Goal: Task Accomplishment & Management: Manage account settings

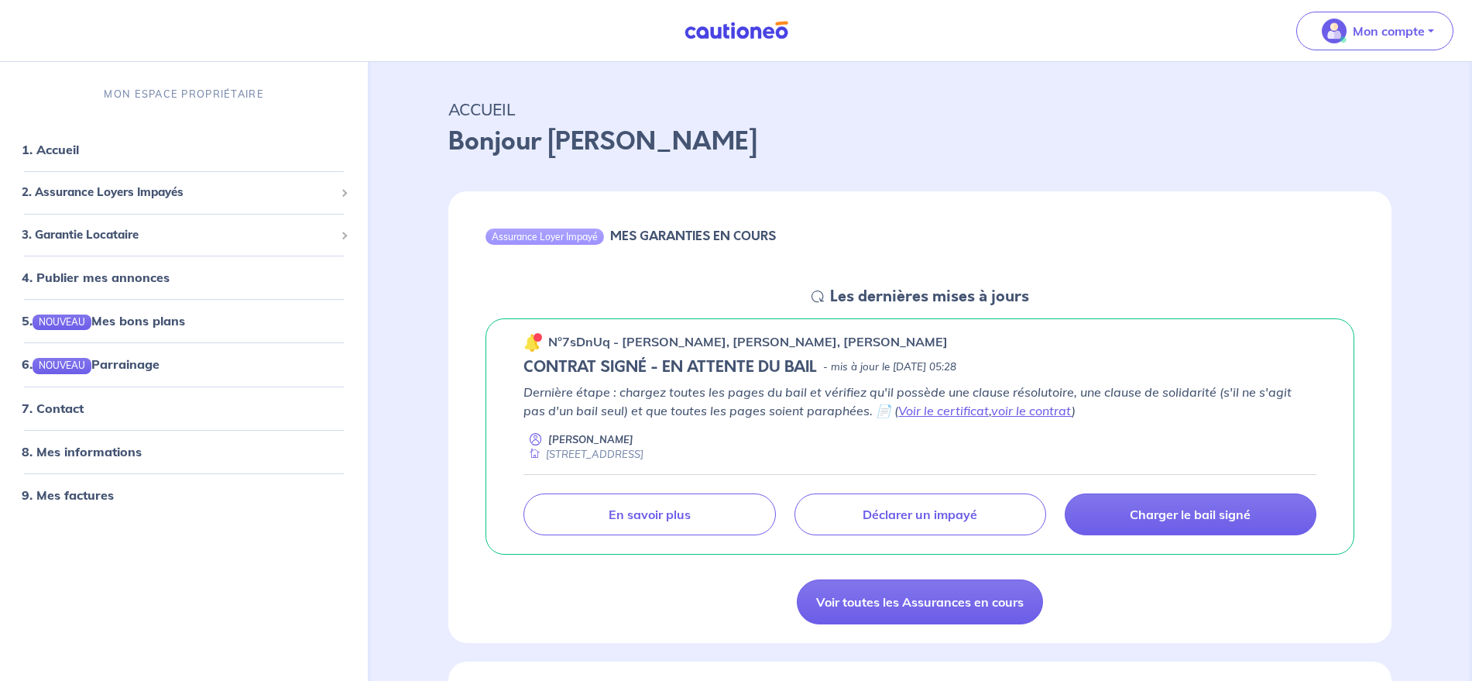
scroll to position [24, 0]
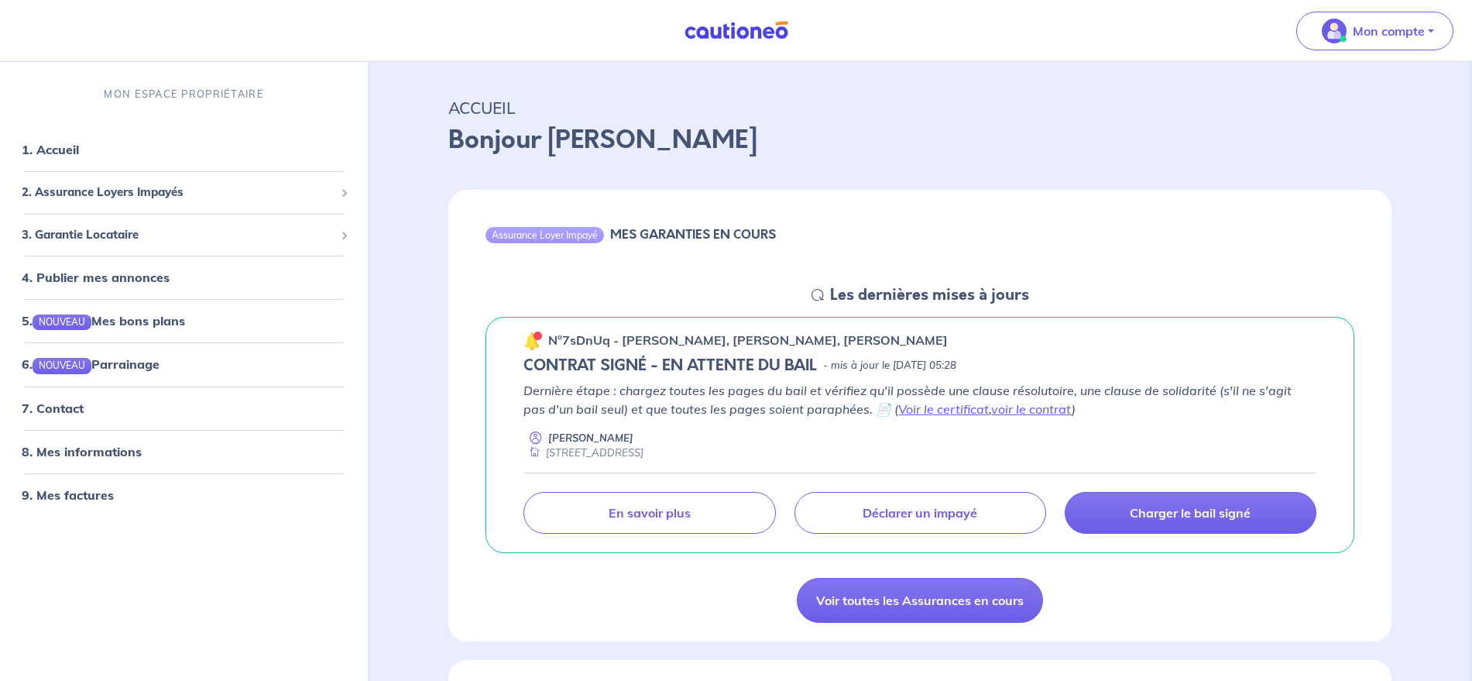
click at [526, 341] on img at bounding box center [533, 340] width 19 height 19
click at [1196, 505] on p "Charger le bail signé" at bounding box center [1190, 512] width 121 height 15
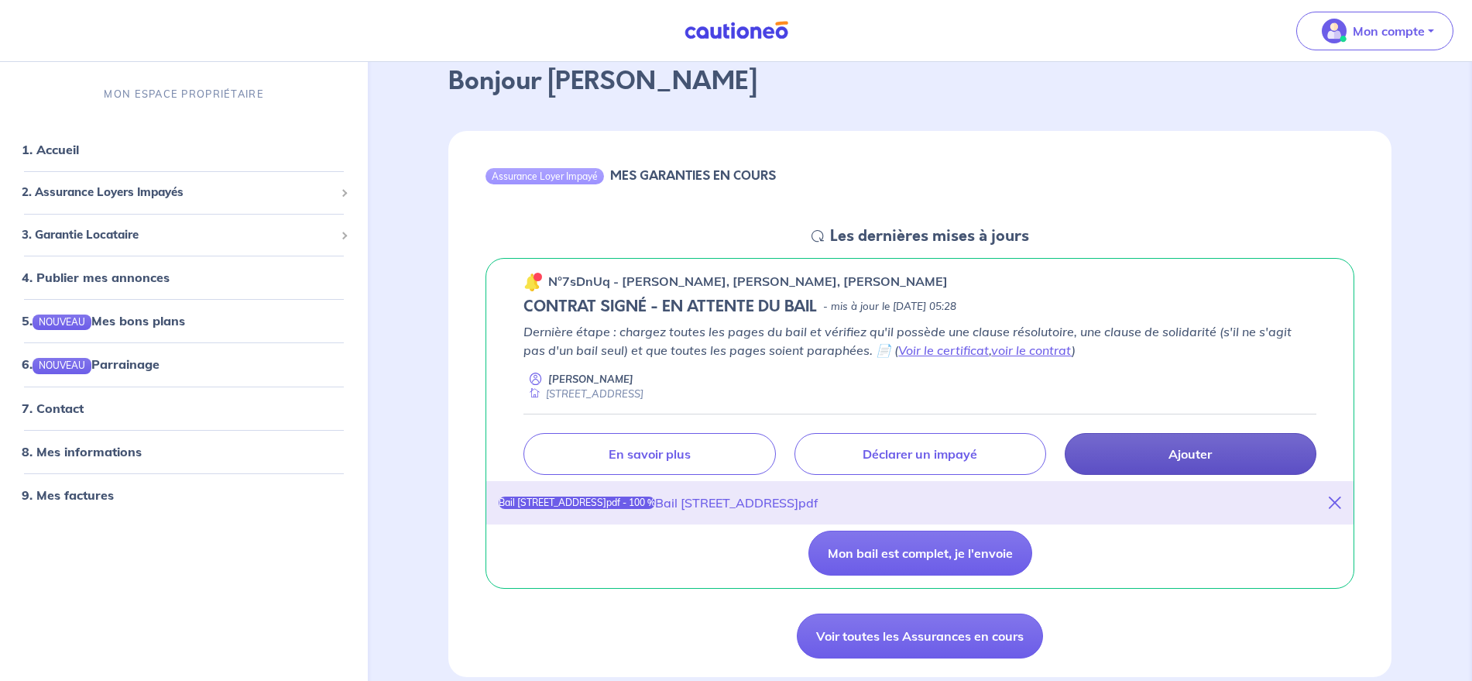
scroll to position [91, 0]
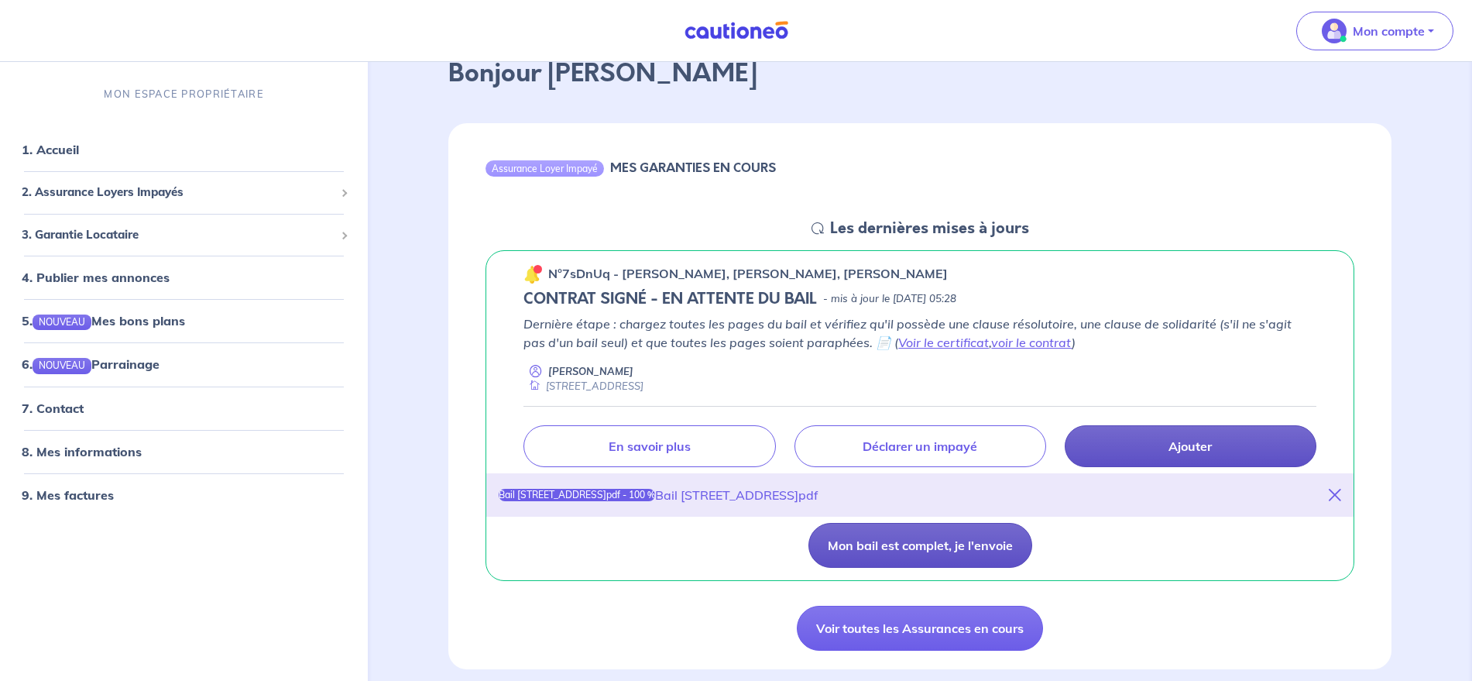
click at [917, 528] on button "Mon bail est complet, je l'envoie" at bounding box center [921, 545] width 224 height 45
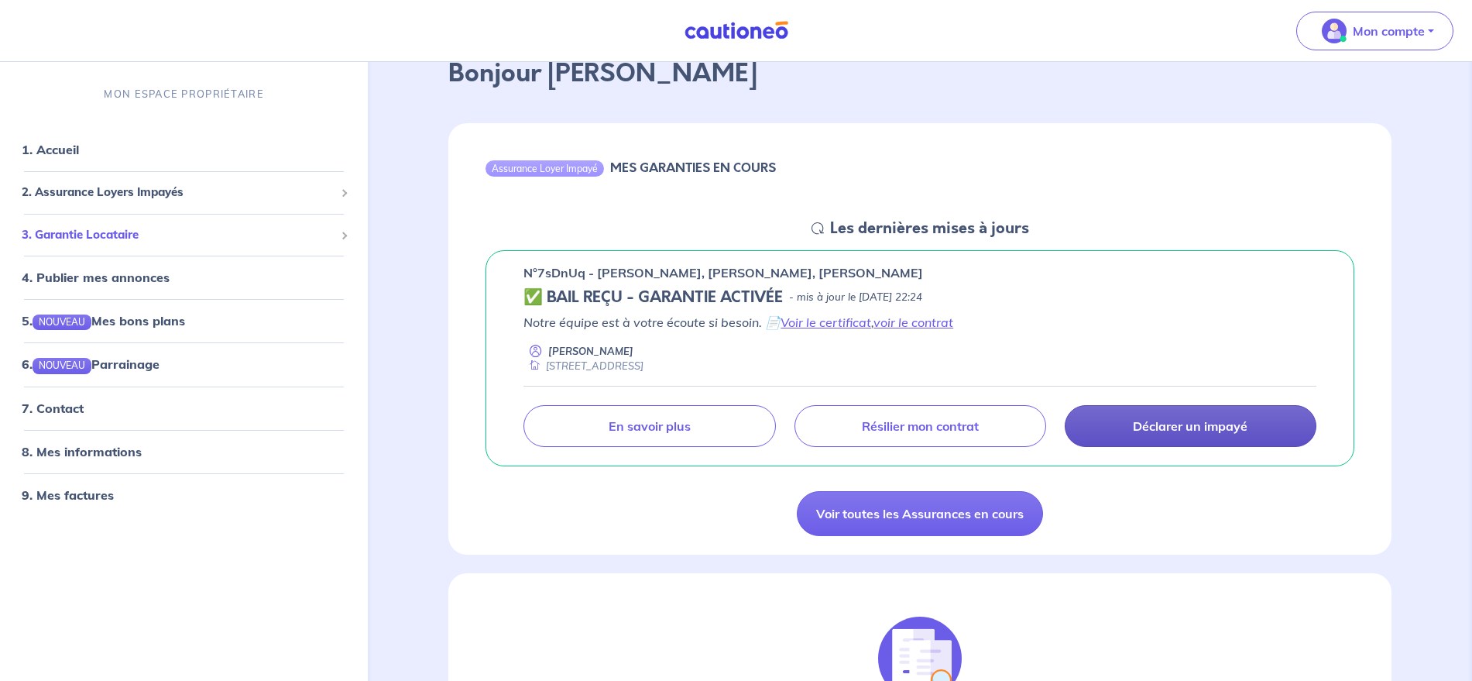
click at [86, 228] on span "3. Garantie Locataire" at bounding box center [178, 235] width 313 height 18
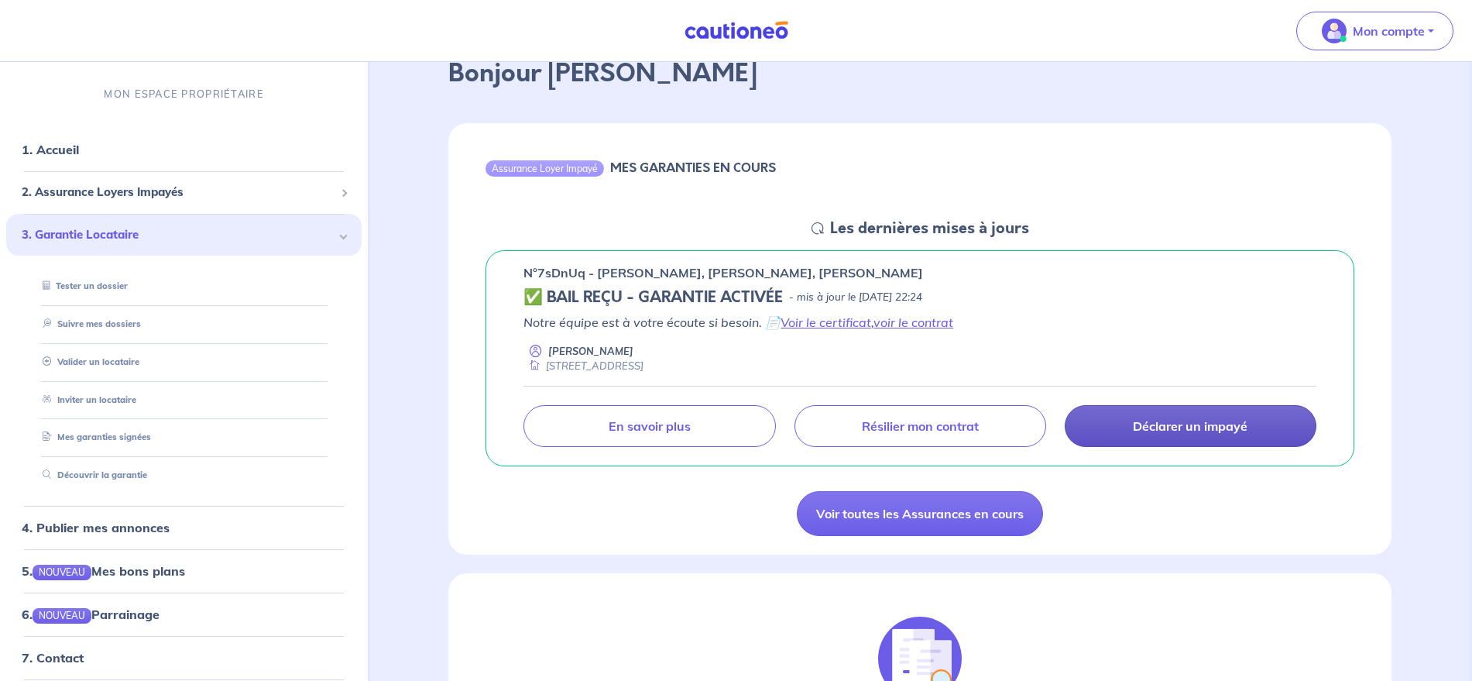
click at [86, 228] on span "3. Garantie Locataire" at bounding box center [178, 235] width 313 height 18
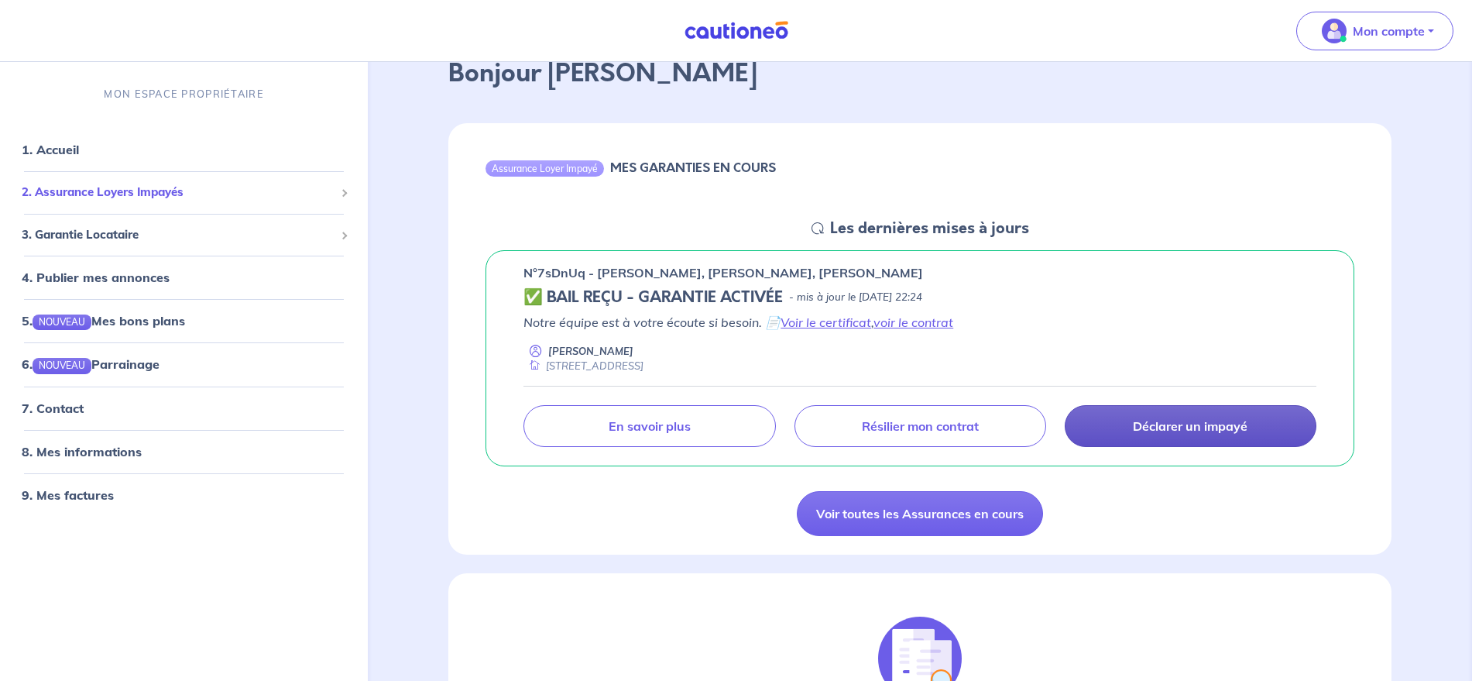
click at [153, 199] on span "2. Assurance Loyers Impayés" at bounding box center [178, 193] width 313 height 18
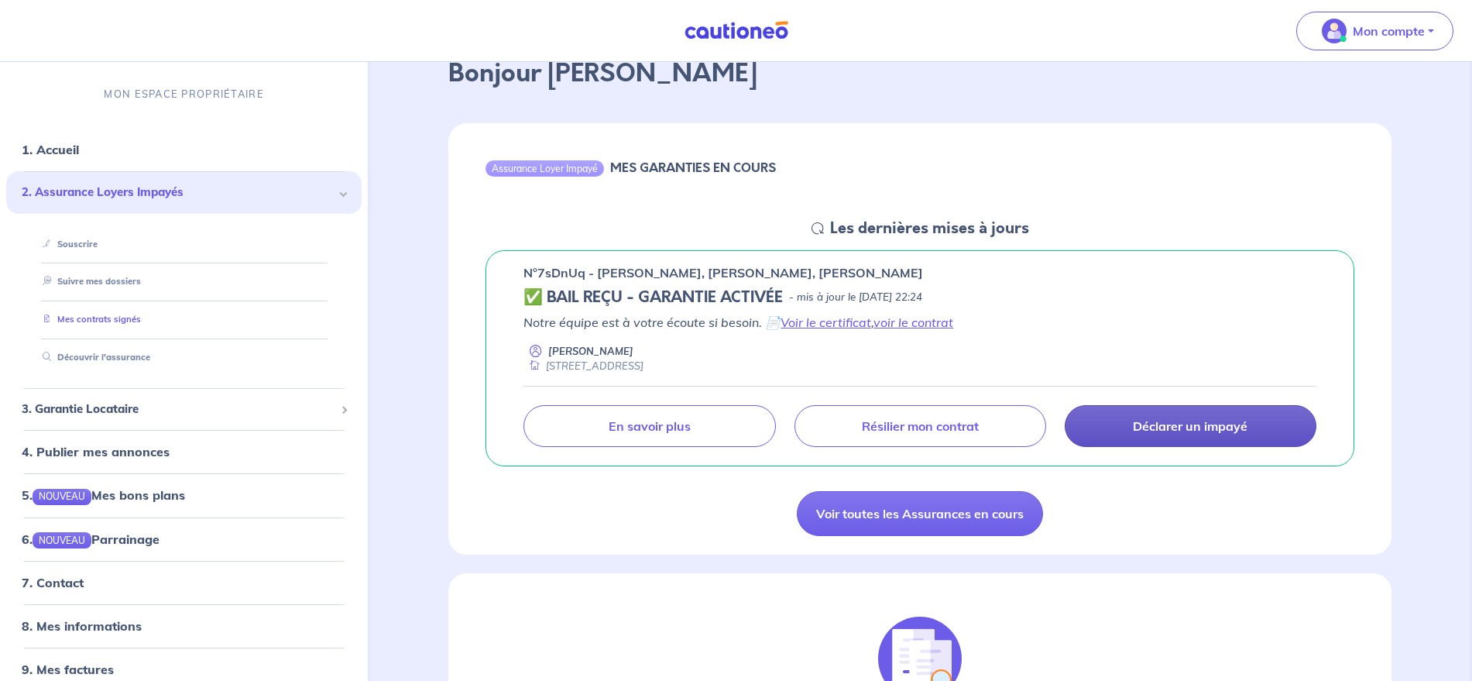
click at [94, 319] on link "Mes contrats signés" at bounding box center [88, 319] width 105 height 11
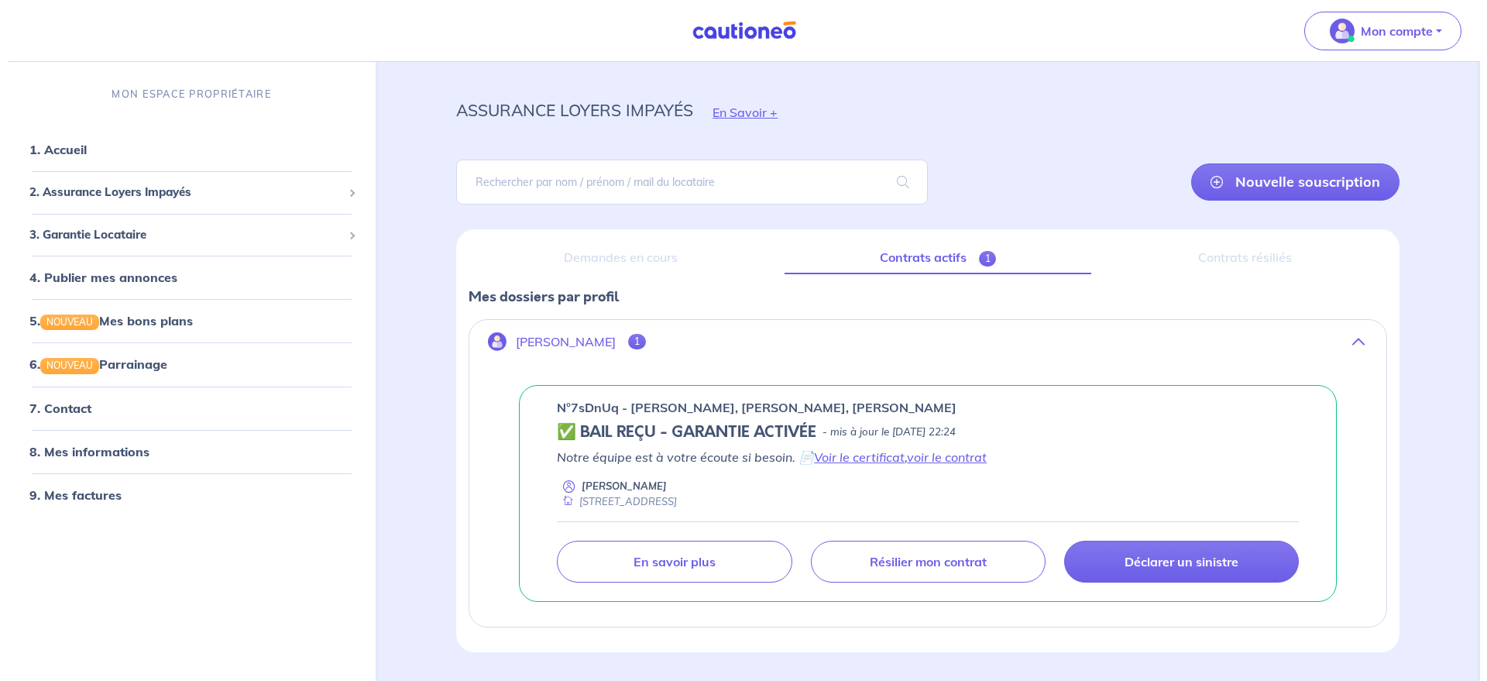
scroll to position [22, 0]
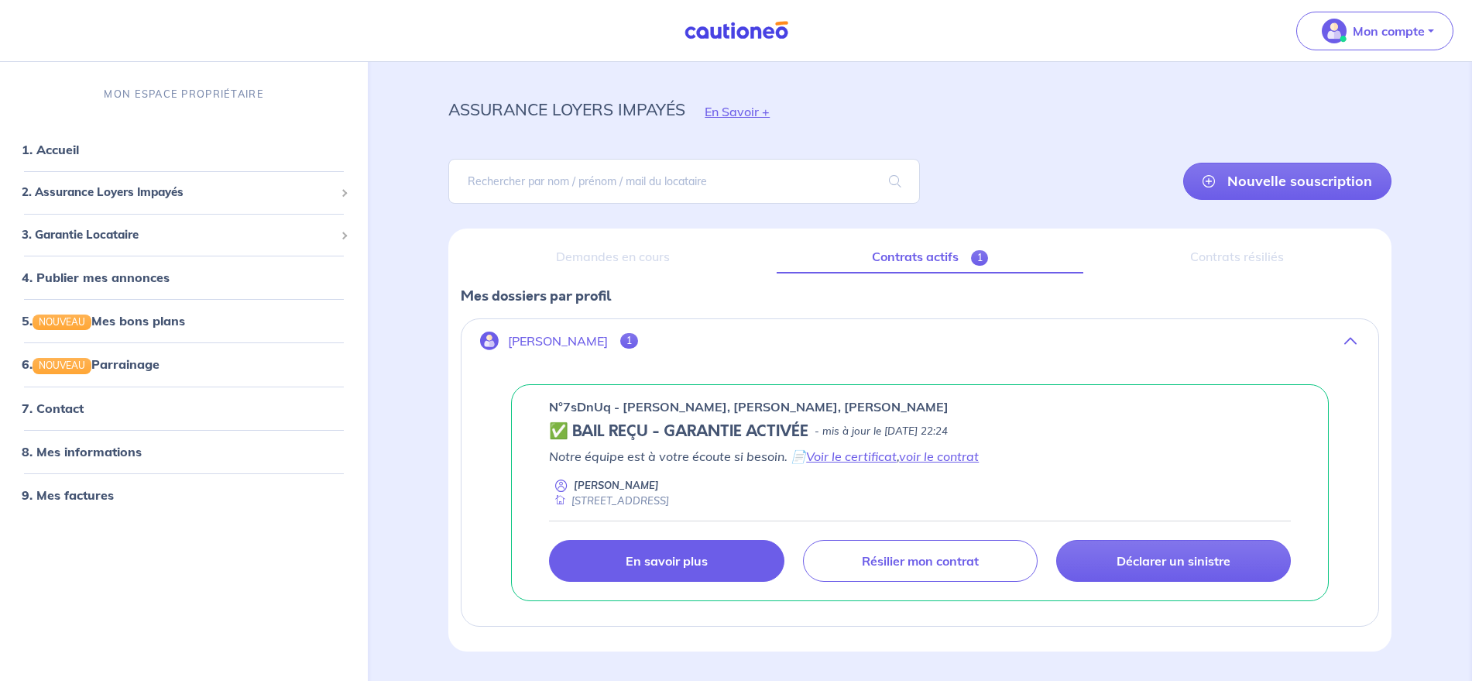
click at [674, 555] on p "En savoir plus" at bounding box center [667, 560] width 82 height 15
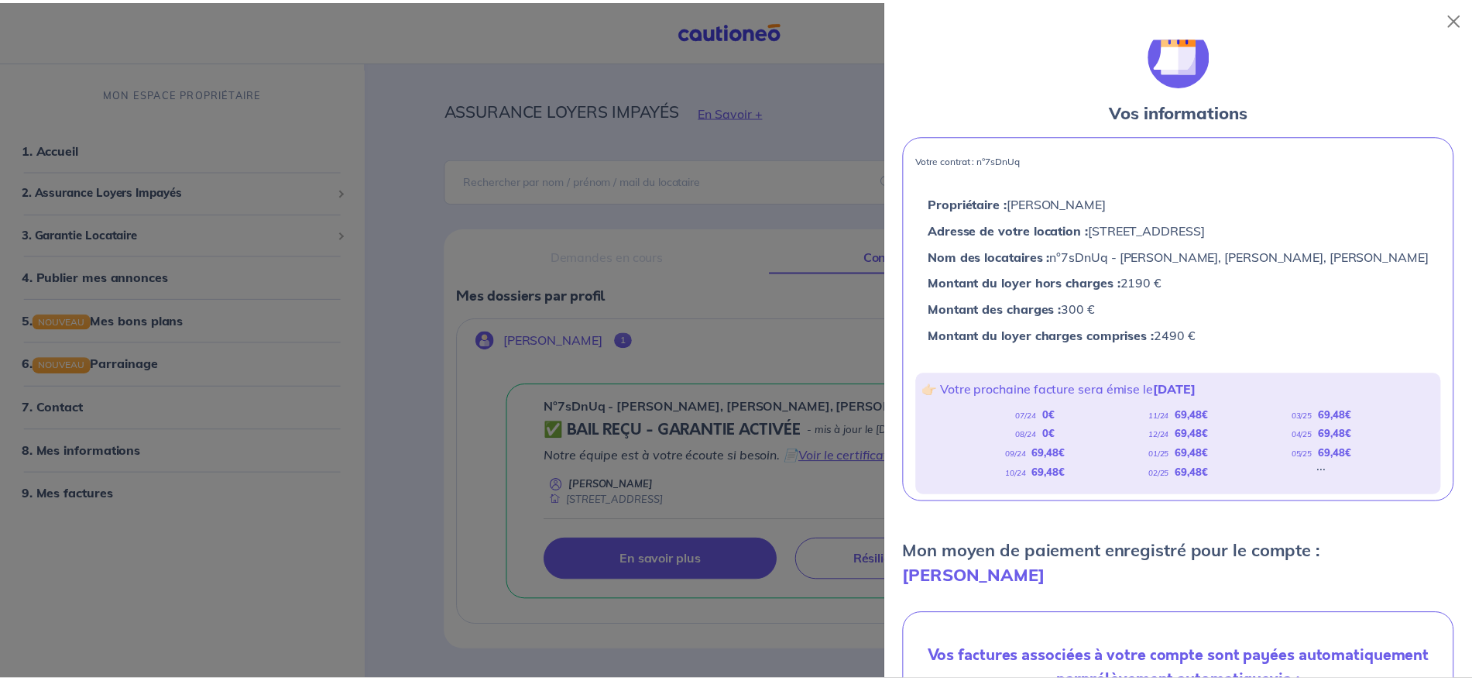
scroll to position [0, 0]
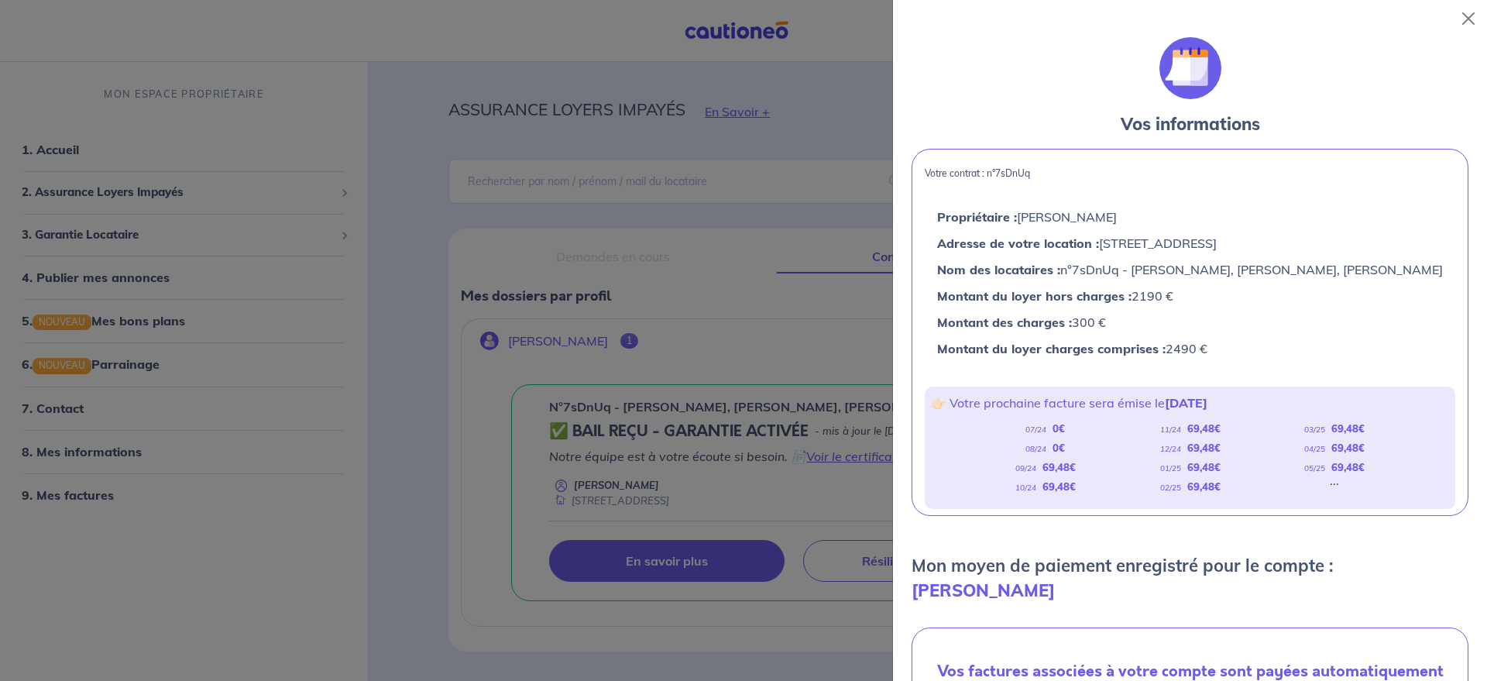
click at [821, 261] on div at bounding box center [743, 340] width 1487 height 681
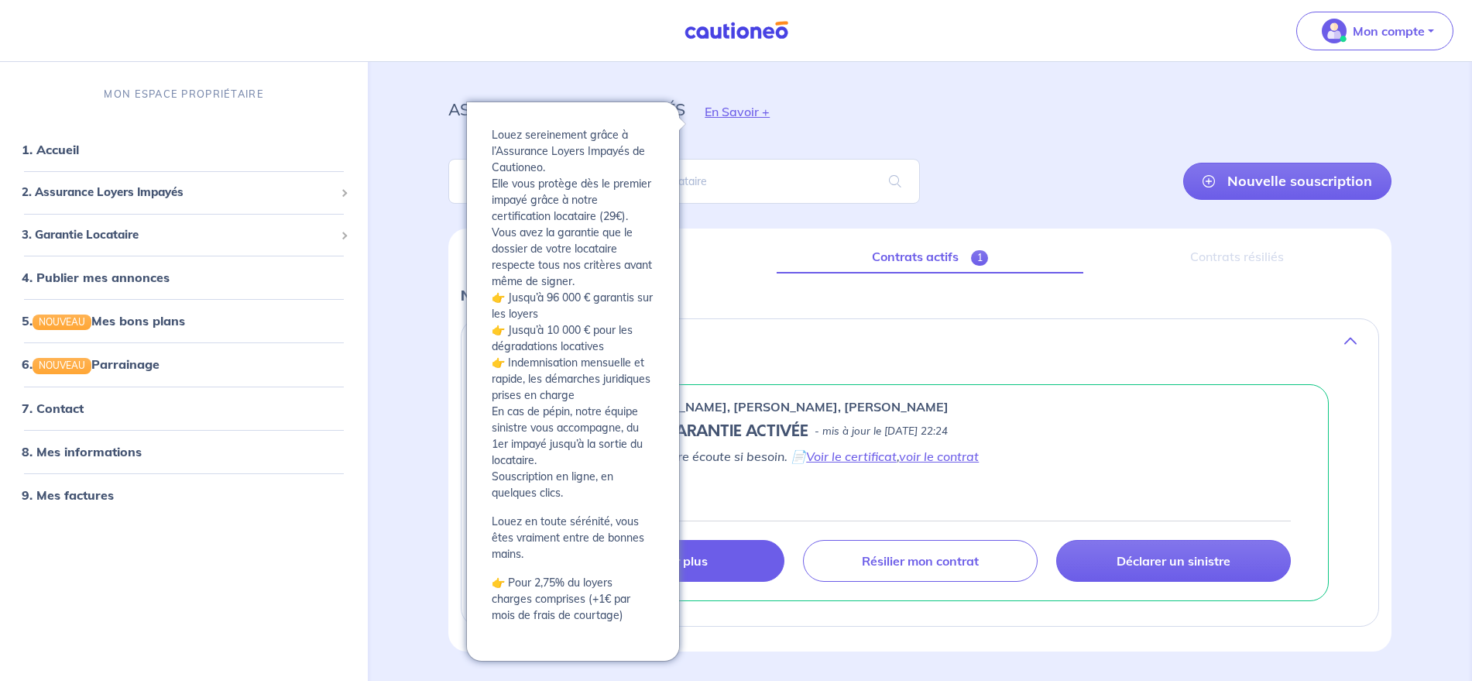
click at [732, 122] on button "En Savoir +" at bounding box center [737, 111] width 104 height 45
click at [739, 112] on button "En Savoir +" at bounding box center [737, 111] width 104 height 45
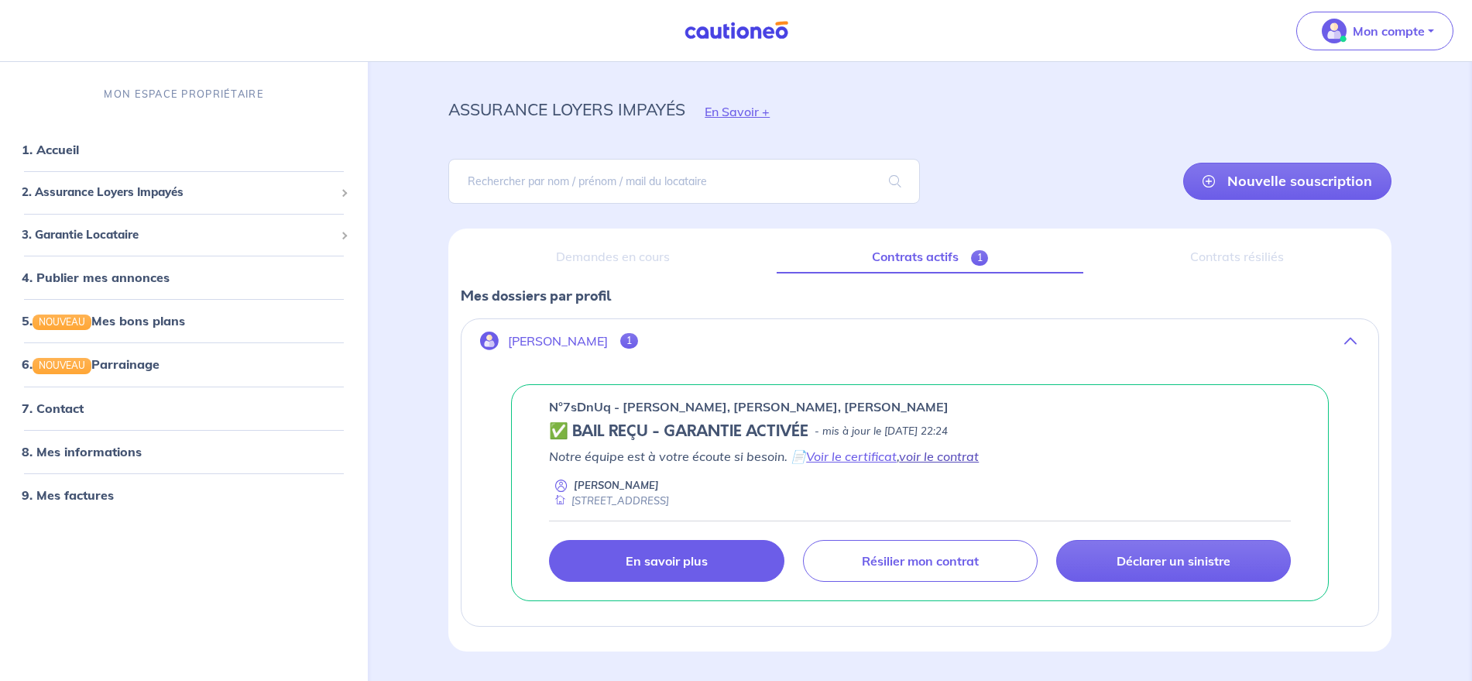
click at [941, 452] on link "voir le contrat" at bounding box center [939, 455] width 80 height 15
click at [944, 454] on link "voir le contrat" at bounding box center [939, 455] width 80 height 15
click at [856, 454] on link "Voir le certificat" at bounding box center [851, 455] width 91 height 15
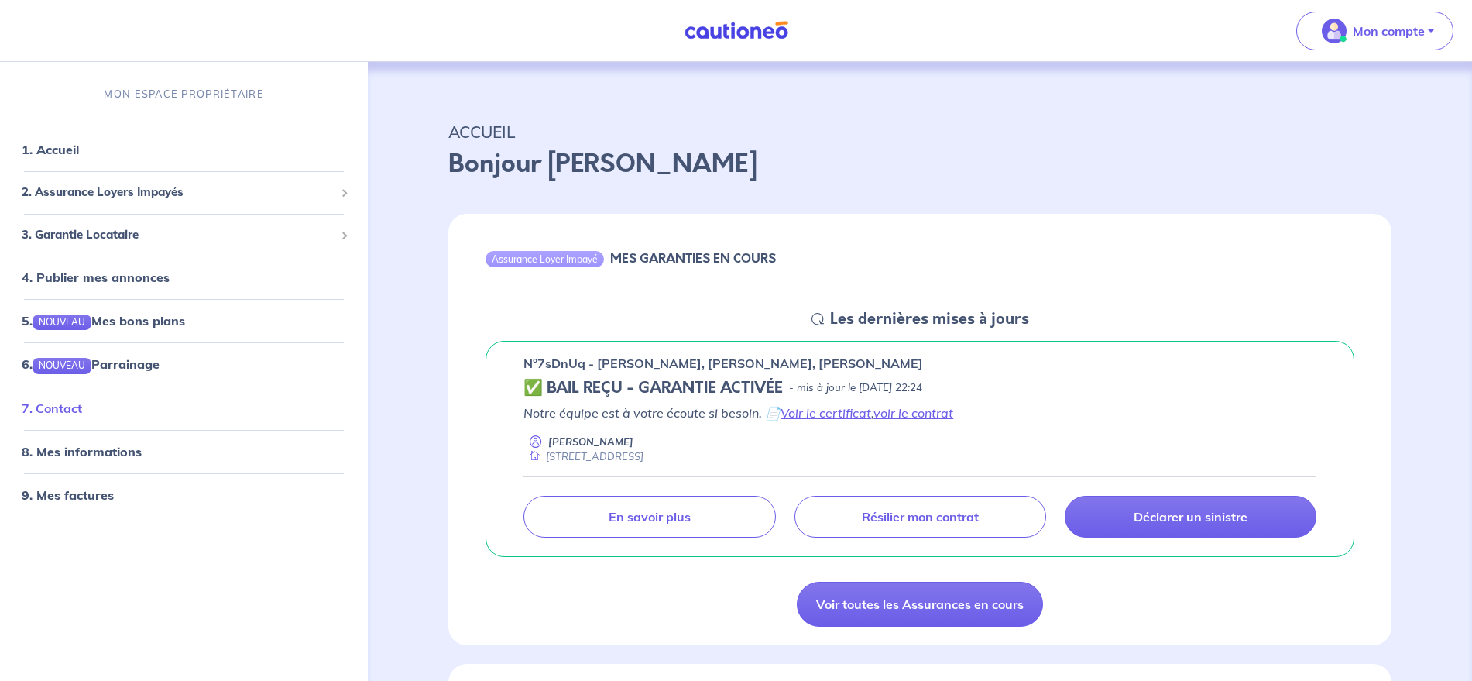
click at [63, 400] on link "7. Contact" at bounding box center [52, 407] width 60 height 15
click at [754, 42] on link at bounding box center [736, 30] width 116 height 27
click at [56, 152] on link "1. Accueil" at bounding box center [50, 149] width 57 height 15
